Goal: Information Seeking & Learning: Check status

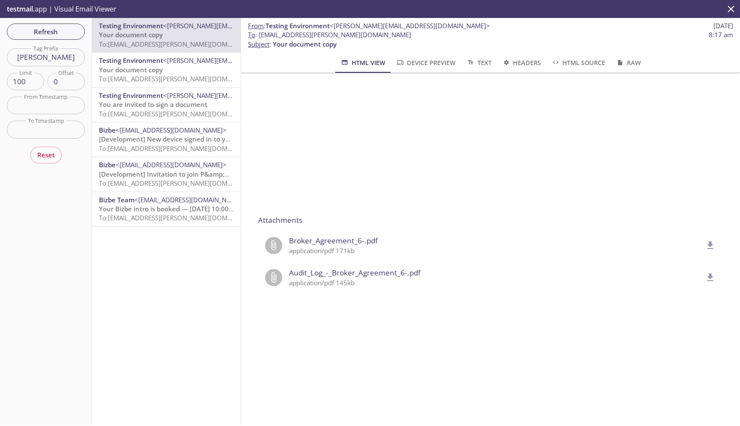
click at [146, 285] on div "Testing Environment <[PERSON_NAME][EMAIL_ADDRESS][DOMAIN_NAME]> Your document c…" at bounding box center [166, 221] width 149 height 407
drag, startPoint x: 282, startPoint y: 37, endPoint x: 259, endPoint y: 37, distance: 22.3
click at [259, 37] on span "To : [EMAIL_ADDRESS][PERSON_NAME][DOMAIN_NAME]" at bounding box center [329, 34] width 163 height 9
copy span "b1mpk."
click at [66, 60] on input "[PERSON_NAME]" at bounding box center [46, 57] width 78 height 18
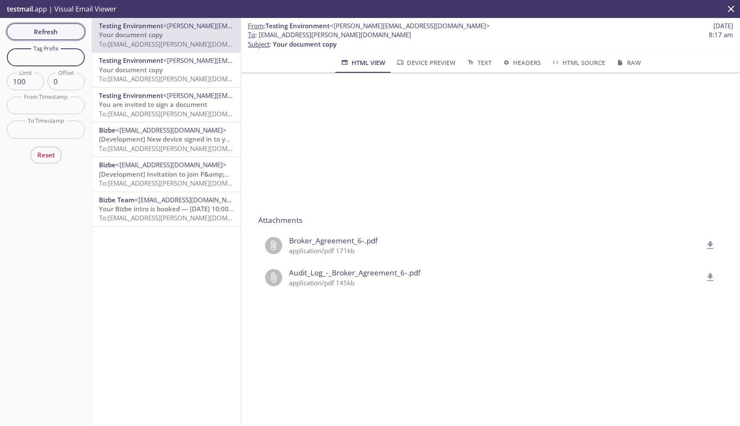
click at [59, 30] on span "Refresh" at bounding box center [46, 31] width 64 height 11
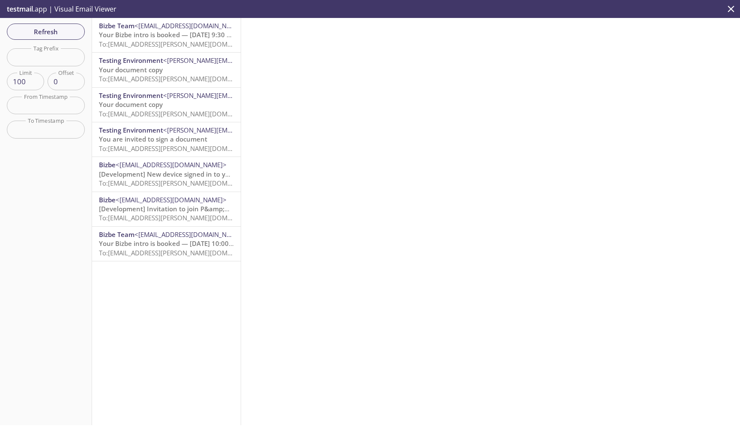
click at [43, 57] on input "text" at bounding box center [46, 57] width 78 height 18
type input "[PERSON_NAME]"
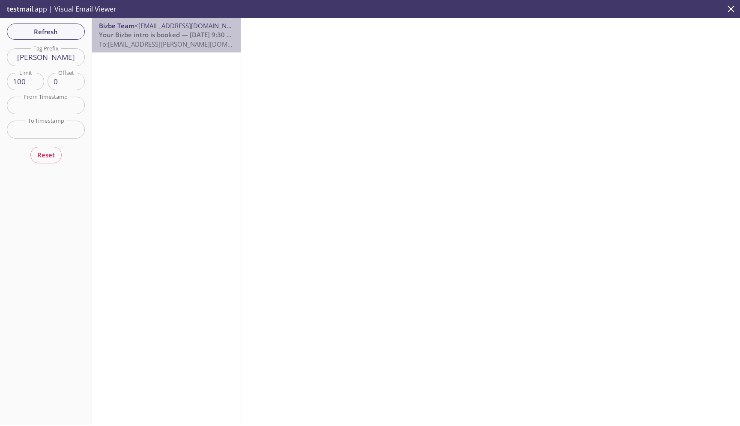
click at [138, 36] on span "Your Bizbe intro is booked — [DATE] 9:30 AM ET" at bounding box center [172, 34] width 146 height 9
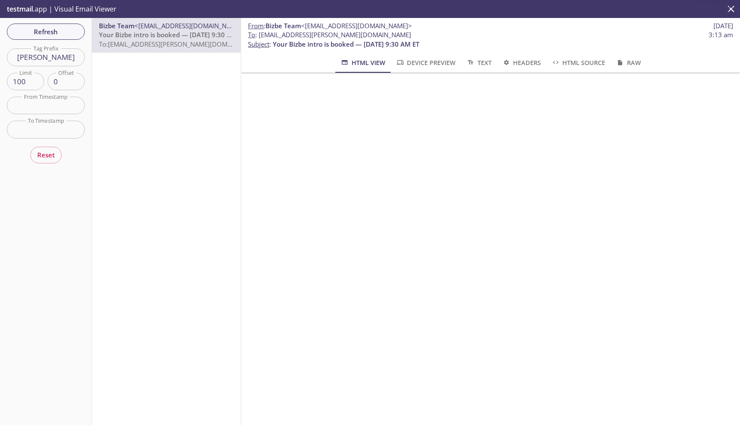
click at [462, 212] on div "From : Bizbe Team <[EMAIL_ADDRESS][DOMAIN_NAME]> [DATE] To : [EMAIL_ADDRESS][PE…" at bounding box center [490, 221] width 499 height 407
click at [45, 27] on span "Refresh" at bounding box center [46, 31] width 64 height 11
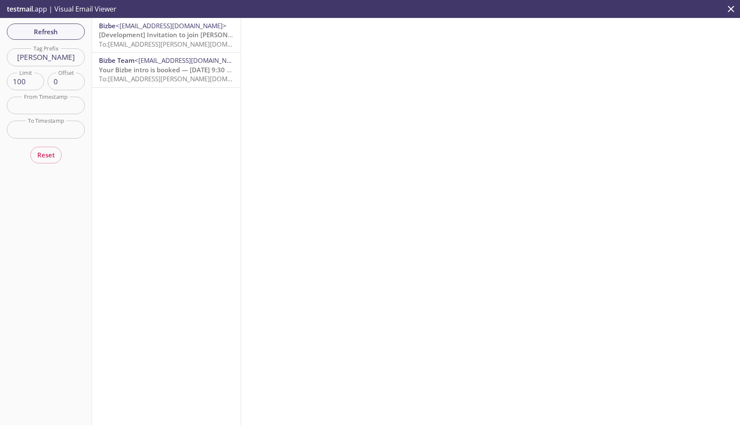
click at [167, 39] on span "[Development] Invitation to join [PERSON_NAME] P&amp;D, Inc." at bounding box center [197, 34] width 197 height 9
